Goal: Task Accomplishment & Management: Complete application form

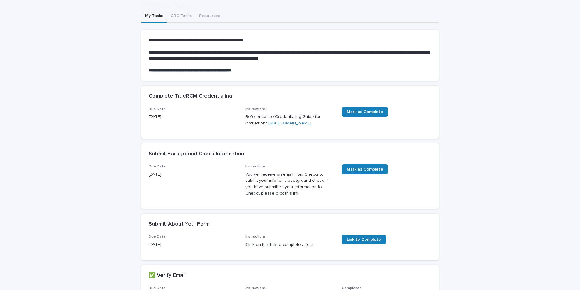
scroll to position [91, 0]
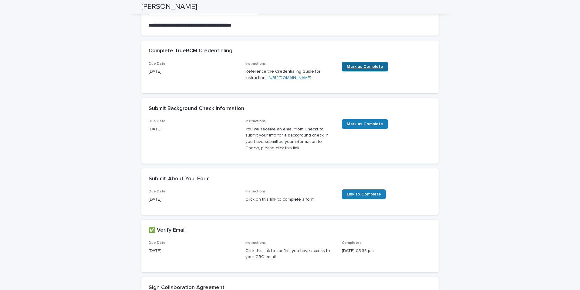
click at [356, 68] on span "Mark as Complete" at bounding box center [365, 66] width 36 height 4
click at [370, 136] on span "Mark as Complete" at bounding box center [387, 137] width 90 height 37
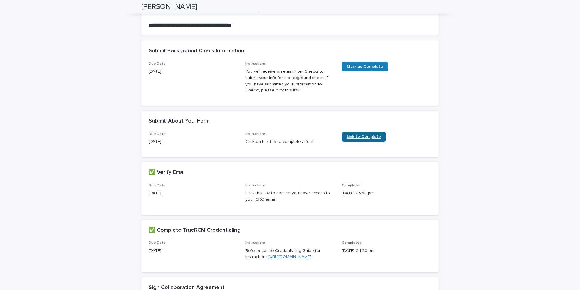
click at [363, 138] on span "Link to Complete" at bounding box center [364, 136] width 34 height 4
